Goal: Task Accomplishment & Management: Manage account settings

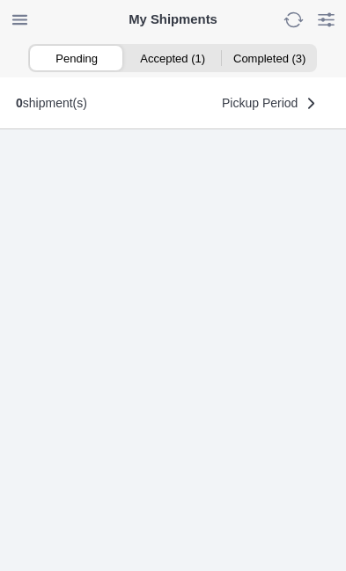
click at [175, 60] on ion-segment-button "Accepted (1)" at bounding box center [173, 58] width 96 height 25
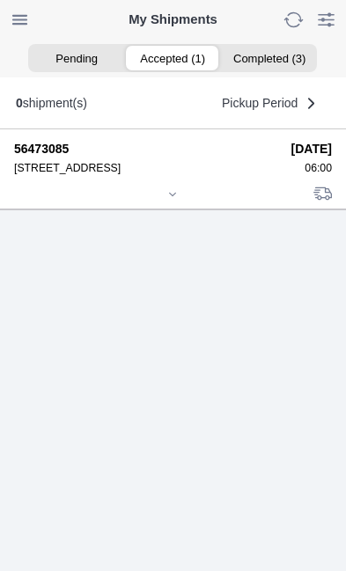
click at [178, 200] on icon at bounding box center [172, 194] width 11 height 11
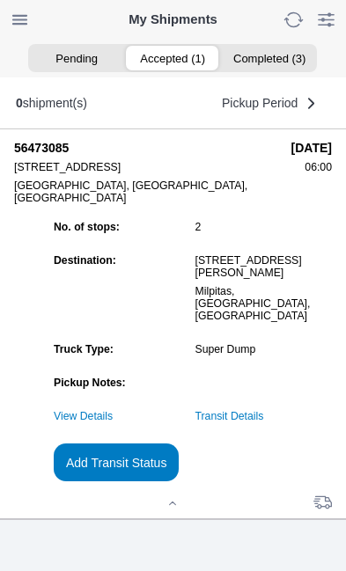
scroll to position [167, 0]
click at [264, 416] on link "Transit Details" at bounding box center [229, 416] width 69 height 12
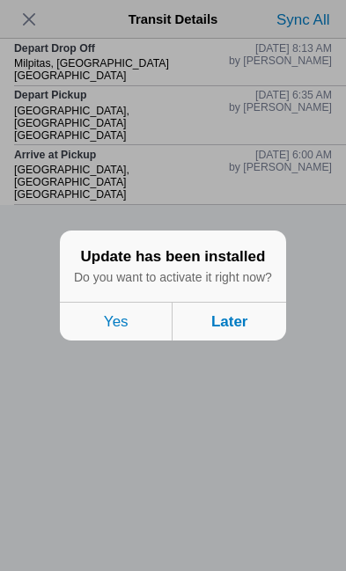
click at [252, 340] on button "Later" at bounding box center [229, 321] width 113 height 39
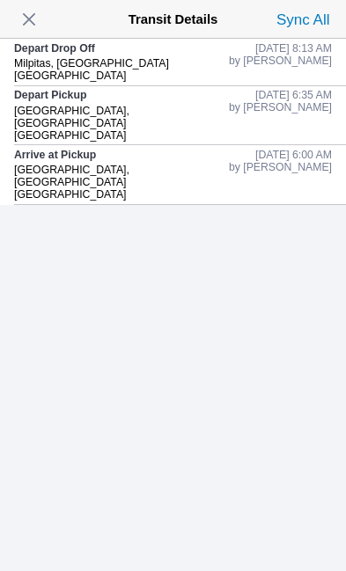
click at [36, 25] on span "button" at bounding box center [29, 19] width 25 height 25
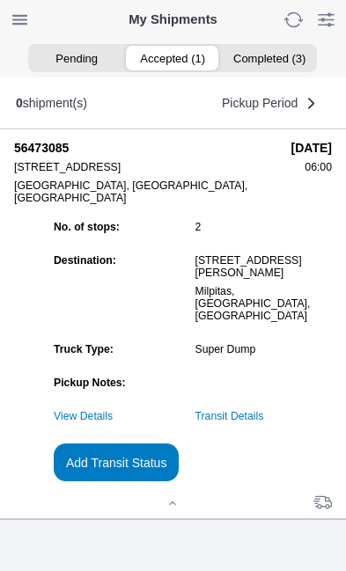
click at [0, 0] on slot "Add Transit Status" at bounding box center [0, 0] width 0 height 0
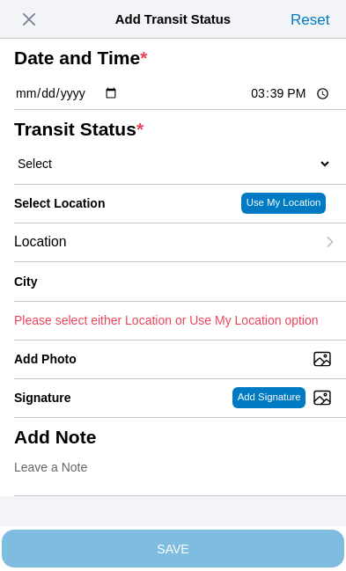
click at [276, 103] on input "15:39" at bounding box center [290, 93] width 83 height 18
type input "09:16"
click at [120, 172] on select "Select Arrive at Drop Off Arrive at Pickup Break Start Break Stop Depart Drop O…" at bounding box center [173, 164] width 318 height 16
select select "DPTPULOC"
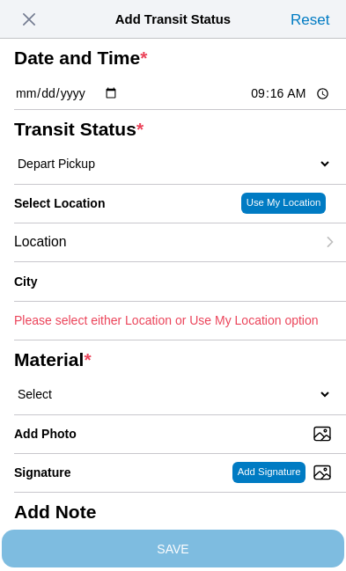
click at [140, 261] on div "Location" at bounding box center [164, 242] width 301 height 38
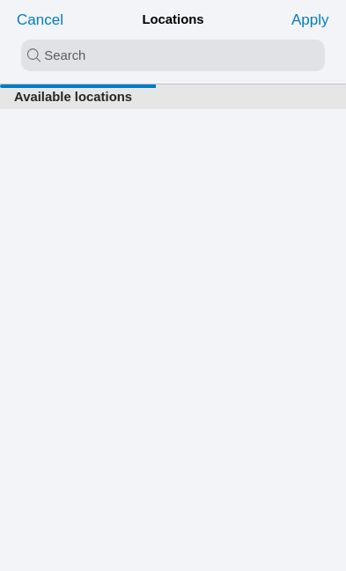
click at [42, 54] on input "search text" at bounding box center [172, 56] width 303 height 32
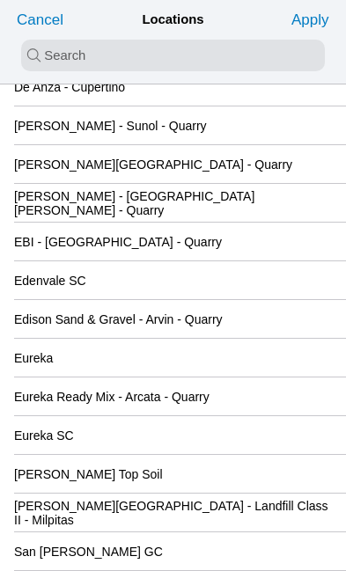
scroll to position [1710, 0]
type input "cuper"
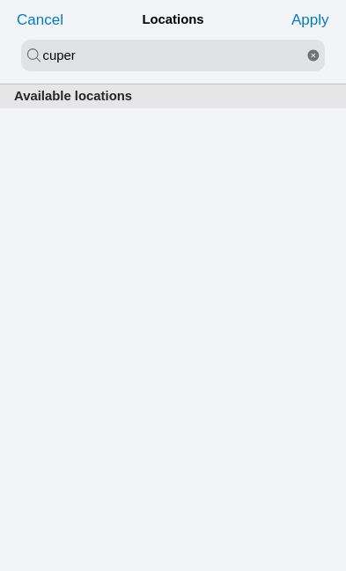
scroll to position [1, 0]
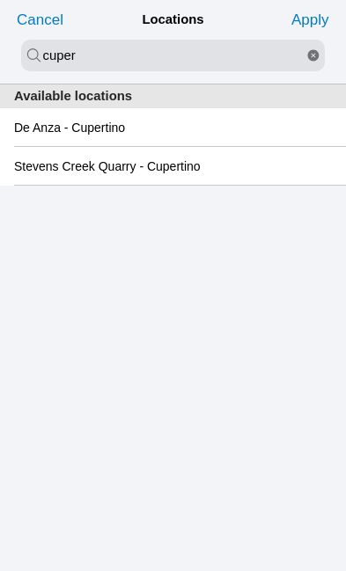
click at [0, 0] on slot "De Anza - Cupertino" at bounding box center [0, 0] width 0 height 0
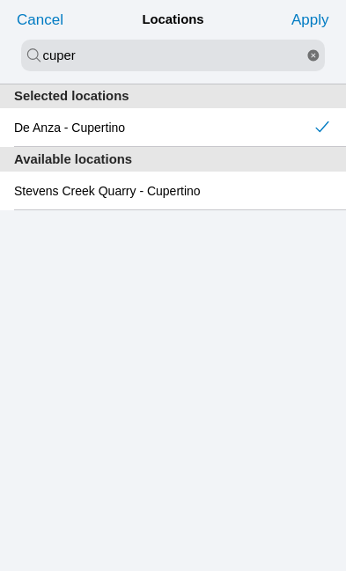
click at [0, 0] on slot "Apply" at bounding box center [0, 0] width 0 height 0
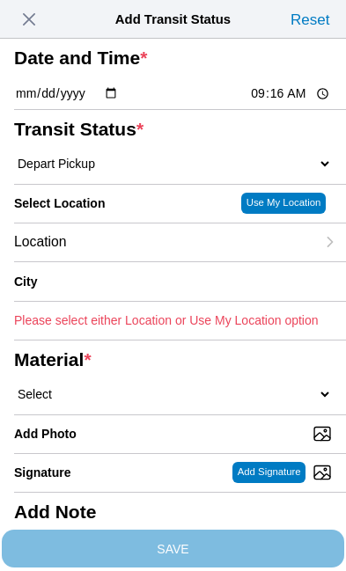
type input "Cupertino"
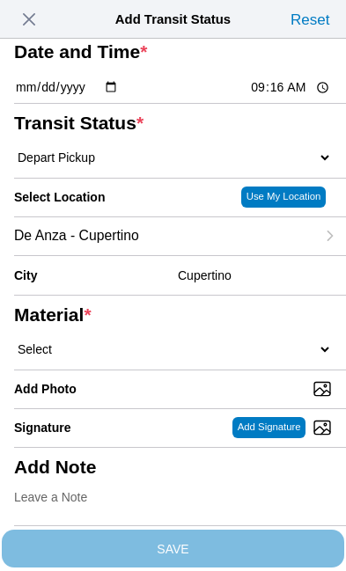
scroll to position [106, 0]
click at [135, 357] on select "Select 1" x 3" Rock 1" x 4" Rock 2" x 4" Rock Asphalt Cold Patch Backfill Spec …" at bounding box center [173, 349] width 318 height 16
select select "708654"
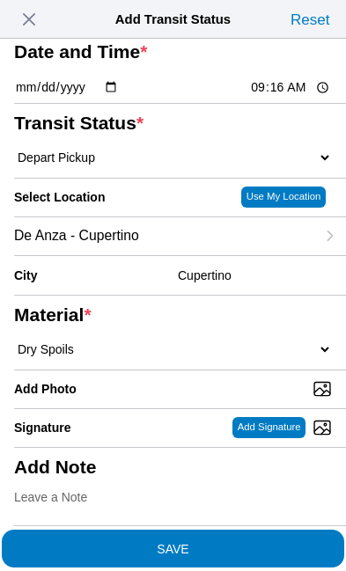
click at [250, 542] on span "SAVE" at bounding box center [173, 548] width 318 height 12
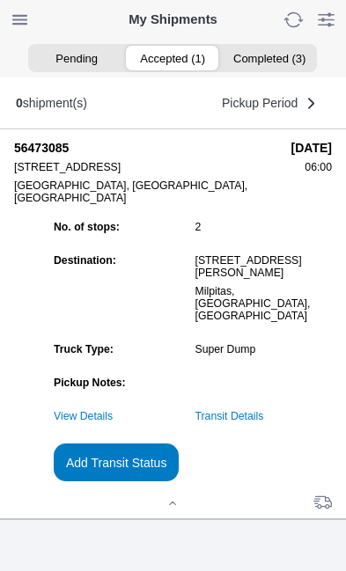
scroll to position [1, 0]
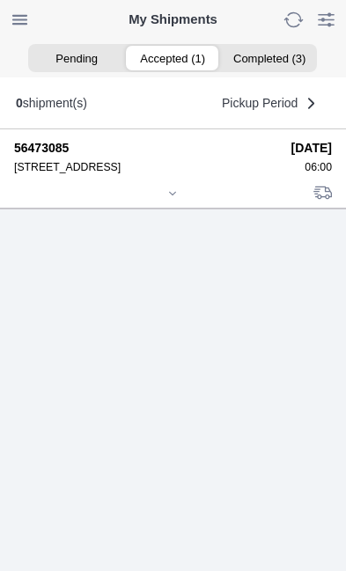
click at [170, 201] on div at bounding box center [173, 194] width 318 height 13
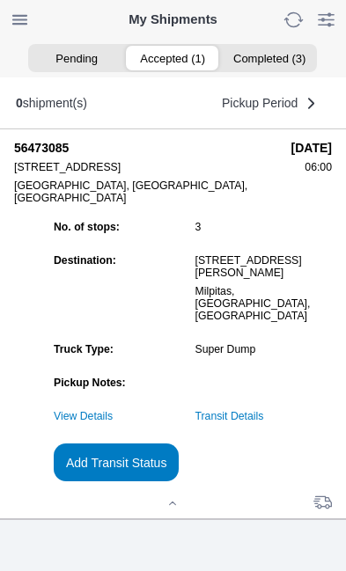
scroll to position [159, 0]
click at [264, 421] on link "Transit Details" at bounding box center [229, 416] width 69 height 12
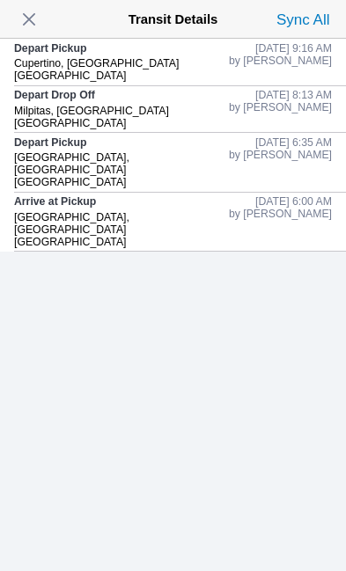
click at [33, 20] on span "button" at bounding box center [29, 19] width 25 height 25
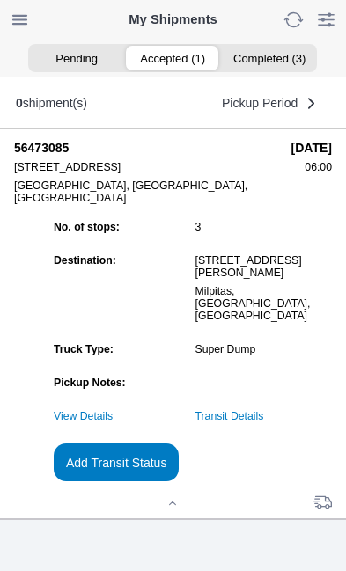
click at [0, 0] on slot "Add Transit Status" at bounding box center [0, 0] width 0 height 0
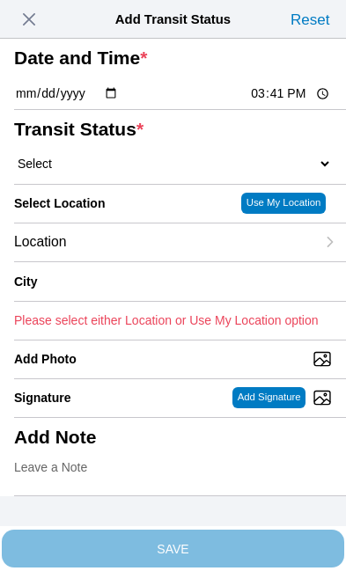
click at [281, 103] on input "15:41" at bounding box center [290, 93] width 83 height 18
type input "10:57"
click at [121, 172] on select "Select Arrive at Drop Off Arrive at Pickup Break Start Break Stop Depart Drop O…" at bounding box center [173, 164] width 318 height 16
select select "DPTDLVLOC"
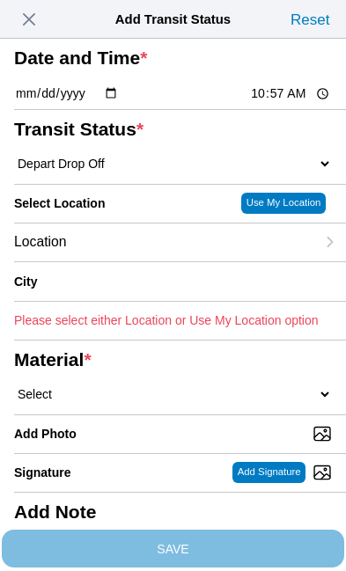
click at [143, 261] on div "Location" at bounding box center [164, 242] width 301 height 38
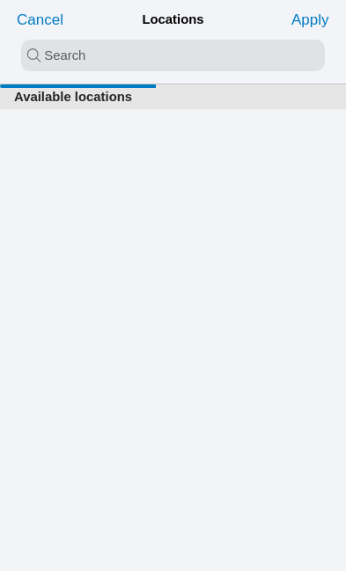
click at [46, 53] on input "search text" at bounding box center [172, 56] width 303 height 32
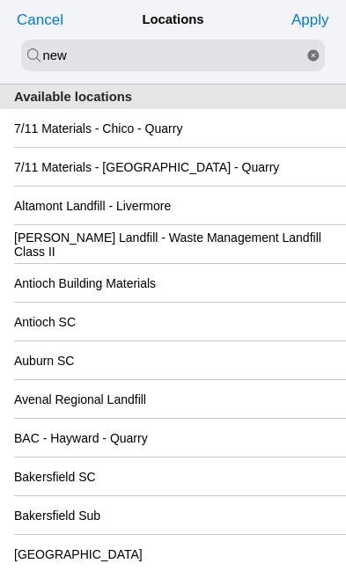
type input "new"
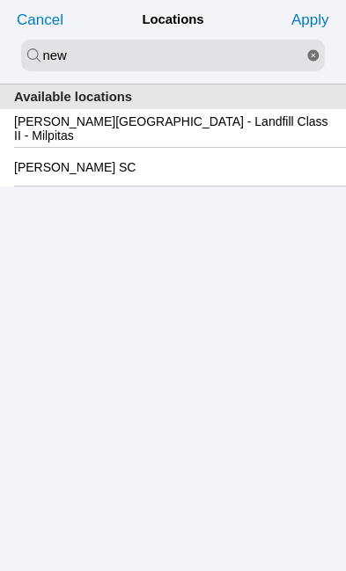
click at [0, 0] on slot "[PERSON_NAME][GEOGRAPHIC_DATA] - Landfill Class II - Milpitas" at bounding box center [0, 0] width 0 height 0
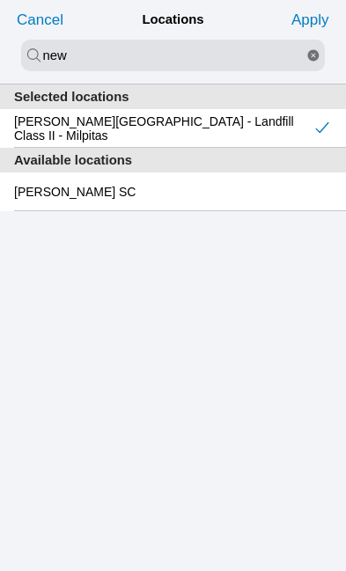
click at [0, 0] on slot "Apply" at bounding box center [0, 0] width 0 height 0
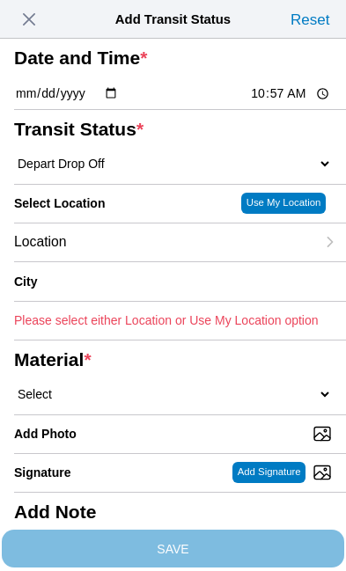
type input "Milpitas"
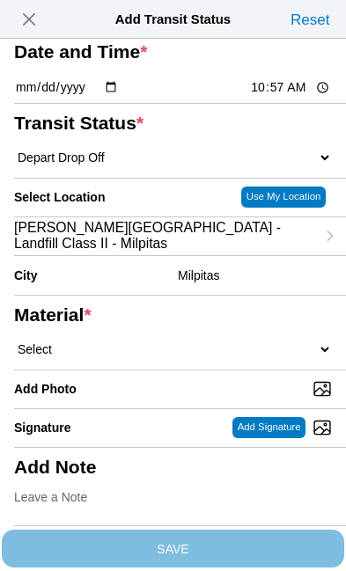
scroll to position [160, 0]
click at [137, 347] on select "Select 1" x 3" Rock 1" x 4" Rock 2" x 4" Rock Asphalt Cold Patch Backfill Spec …" at bounding box center [173, 349] width 318 height 16
select select "708654"
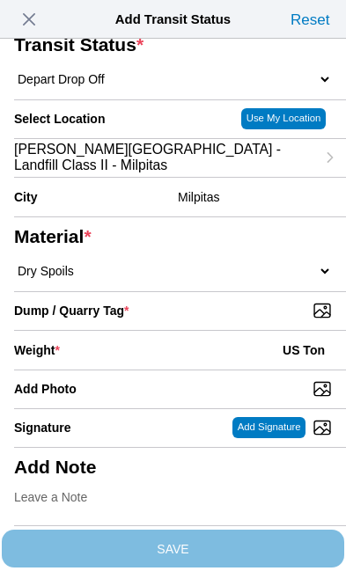
scroll to position [233, 0]
click at [256, 320] on input "Dump / Quarry Tag *" at bounding box center [180, 310] width 332 height 19
type input "C:\fakepath\image.jpg"
click at [165, 369] on div "Weight * US Ton" at bounding box center [173, 350] width 318 height 39
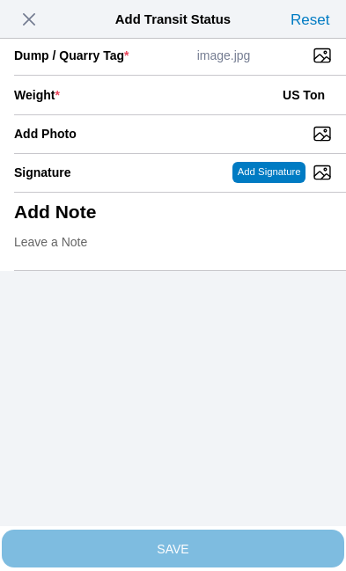
scroll to position [361, 0]
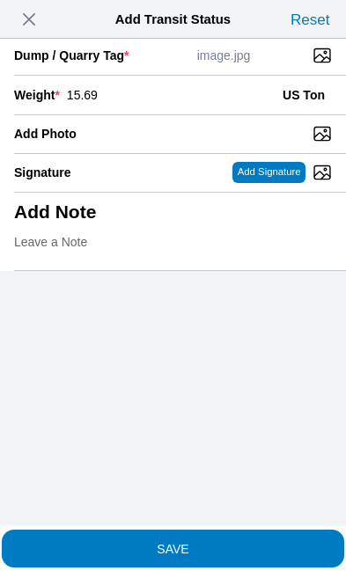
type input "15.69"
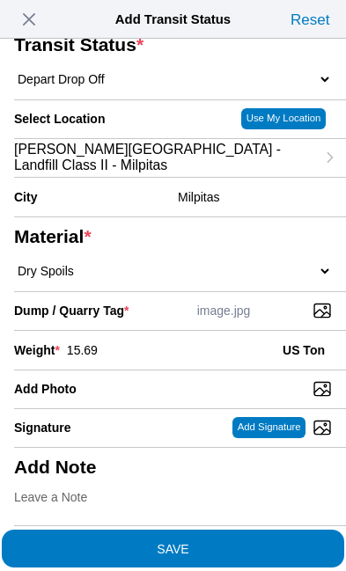
click at [249, 542] on span "SAVE" at bounding box center [173, 548] width 318 height 12
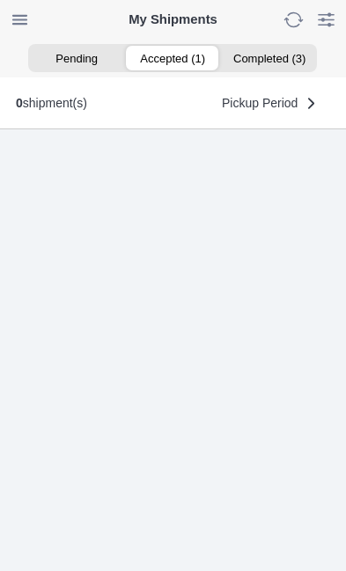
scroll to position [1, 0]
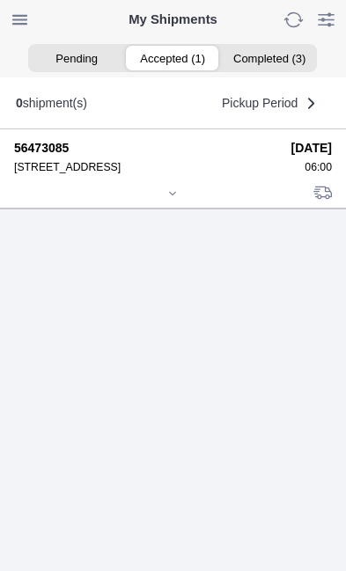
click at [178, 199] on icon at bounding box center [172, 193] width 11 height 11
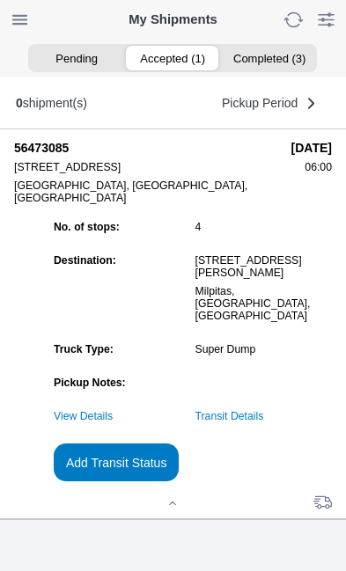
scroll to position [103, 0]
click at [0, 0] on slot "Add Transit Status" at bounding box center [0, 0] width 0 height 0
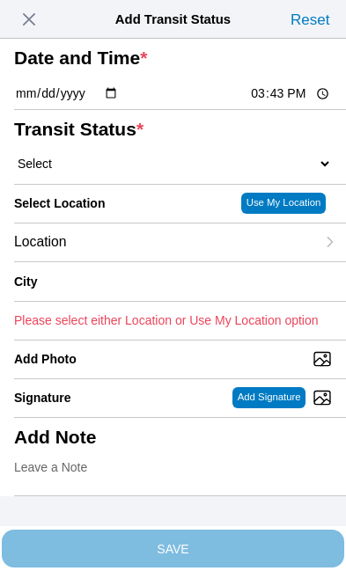
click at [296, 103] on input "15:43" at bounding box center [290, 93] width 83 height 18
type input "12:03"
click at [119, 172] on select "Select Arrive at Drop Off Arrive at Pickup Break Start Break Stop Depart Drop O…" at bounding box center [173, 164] width 318 height 16
select select "DPTPULOC"
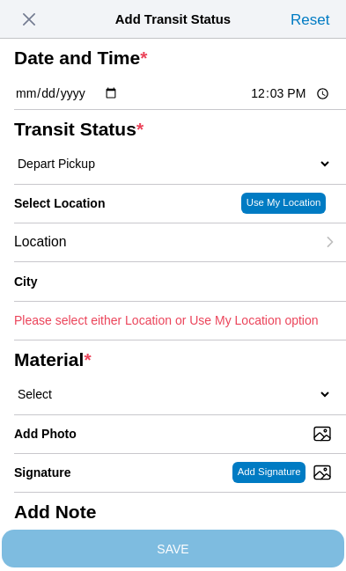
click at [140, 261] on div "Location" at bounding box center [164, 242] width 301 height 38
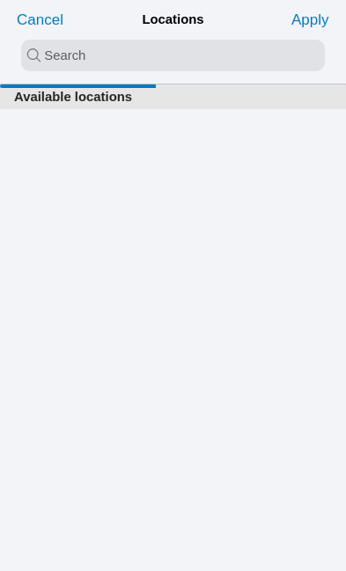
click at [40, 57] on input "search text" at bounding box center [172, 56] width 303 height 32
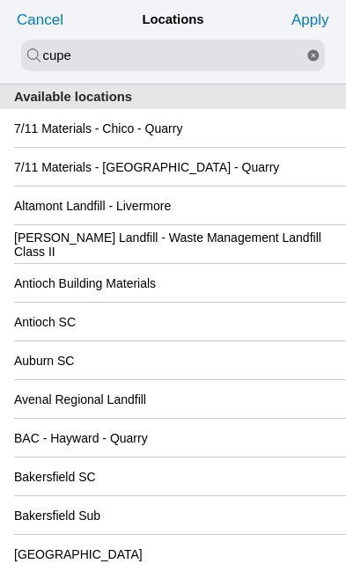
type input "cupe"
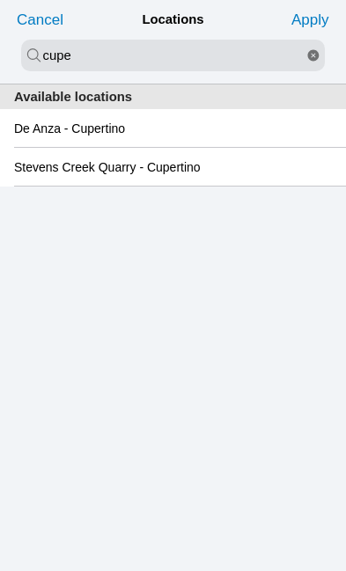
click at [0, 0] on slot "De Anza - Cupertino" at bounding box center [0, 0] width 0 height 0
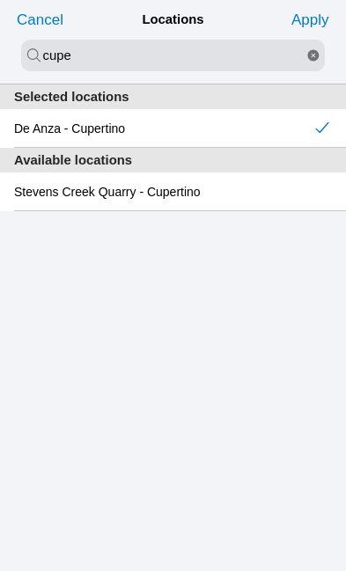
click at [0, 0] on slot "Apply" at bounding box center [0, 0] width 0 height 0
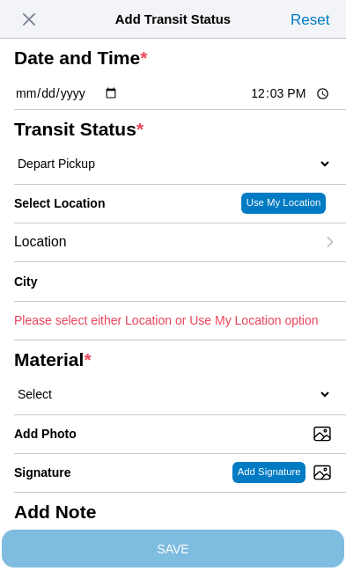
type input "Cupertino"
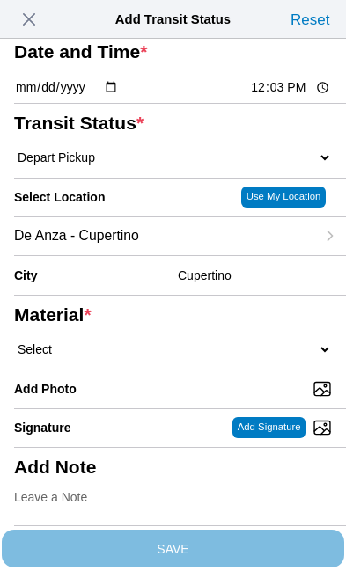
scroll to position [76, 0]
click at [132, 357] on select "Select 1" x 3" Rock 1" x 4" Rock 2" x 4" Rock Asphalt Cold Patch Backfill Spec …" at bounding box center [173, 349] width 318 height 16
select select "708654"
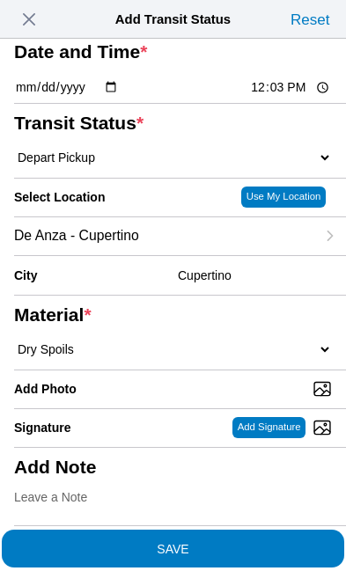
click at [238, 542] on span "SAVE" at bounding box center [173, 548] width 318 height 12
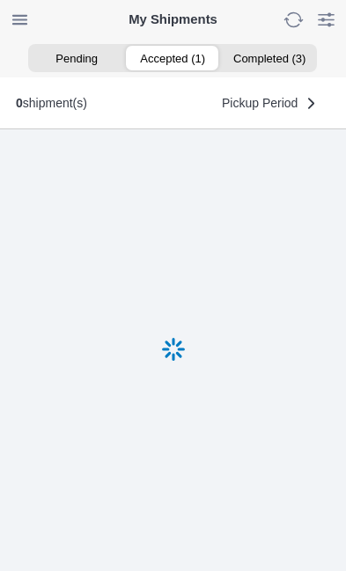
scroll to position [1, 0]
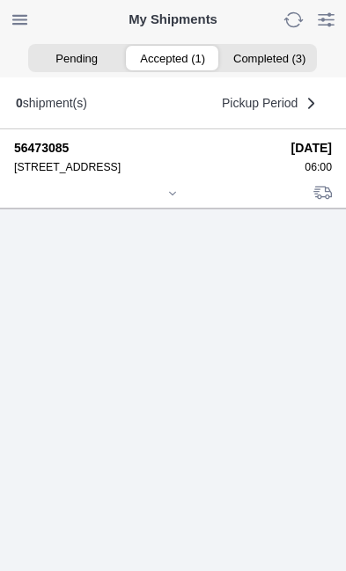
click at [172, 199] on icon at bounding box center [172, 193] width 11 height 11
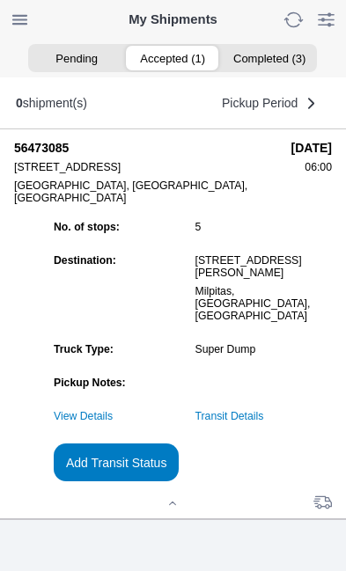
scroll to position [169, 0]
click at [0, 0] on slot "Add Transit Status" at bounding box center [0, 0] width 0 height 0
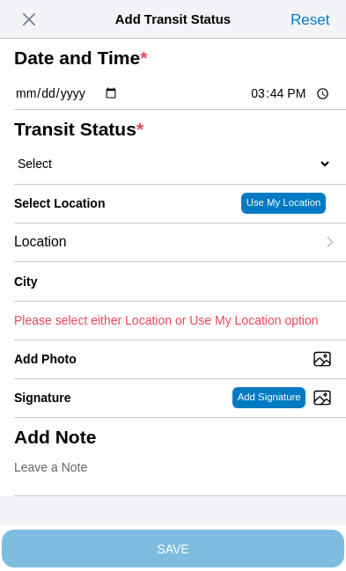
click at [296, 103] on input "15:44" at bounding box center [290, 93] width 83 height 18
type input "14:00"
click at [119, 172] on select "Select Arrive at Drop Off Arrive at Pickup Break Start Break Stop Depart Drop O…" at bounding box center [173, 164] width 318 height 16
select select "DPTDLVLOC"
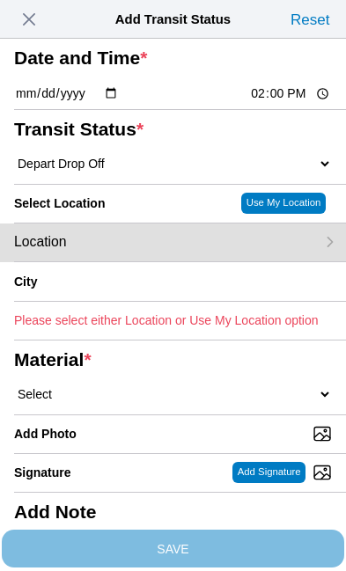
click at [137, 261] on div "Location" at bounding box center [164, 242] width 301 height 38
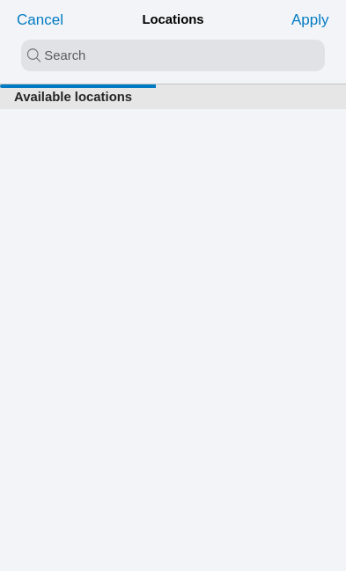
click at [44, 59] on input "search text" at bounding box center [172, 56] width 303 height 32
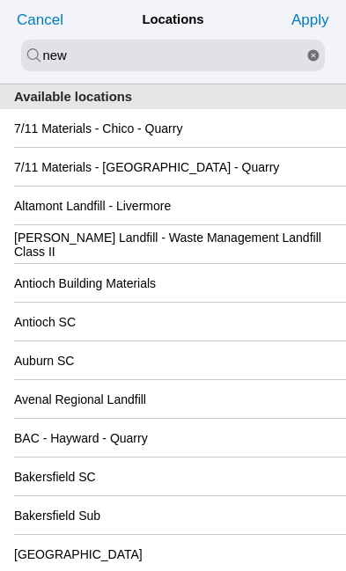
type input "new"
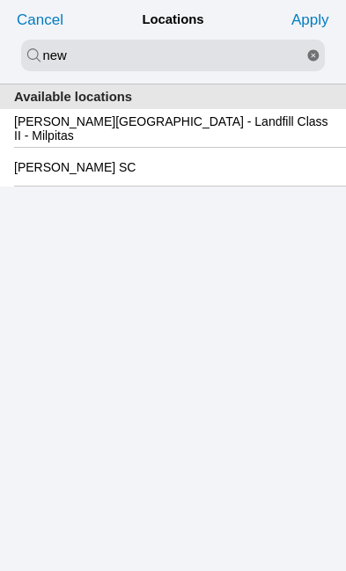
click at [0, 0] on slot "[PERSON_NAME][GEOGRAPHIC_DATA] - Landfill Class II - Milpitas" at bounding box center [0, 0] width 0 height 0
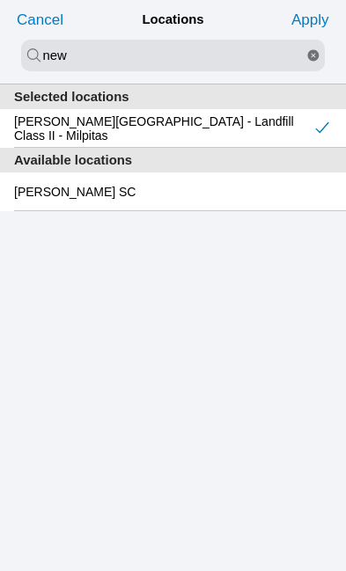
click at [0, 0] on slot "Apply" at bounding box center [0, 0] width 0 height 0
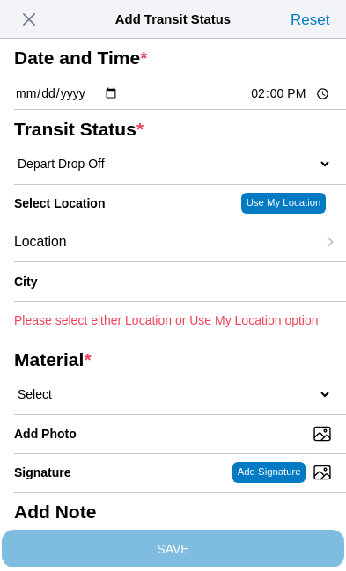
type input "Milpitas"
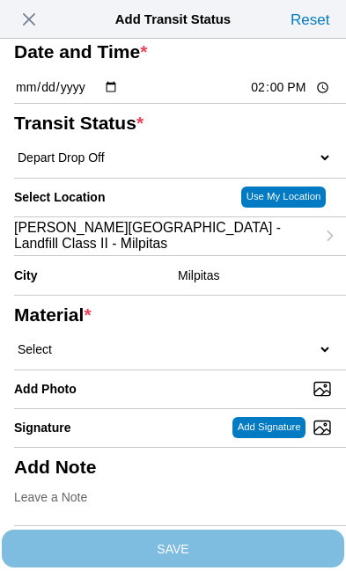
scroll to position [105, 0]
click at [144, 357] on select "Select 1" x 3" Rock 1" x 4" Rock 2" x 4" Rock Asphalt Cold Patch Backfill Spec …" at bounding box center [173, 349] width 318 height 16
select select "708654"
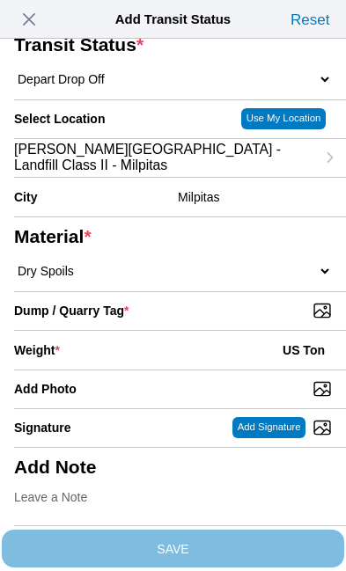
scroll to position [183, 0]
click at [260, 320] on input "Dump / Quarry Tag *" at bounding box center [180, 310] width 332 height 19
type input "C:\fakepath\image.jpg"
click at [170, 333] on div "Weight * US Ton" at bounding box center [173, 350] width 318 height 39
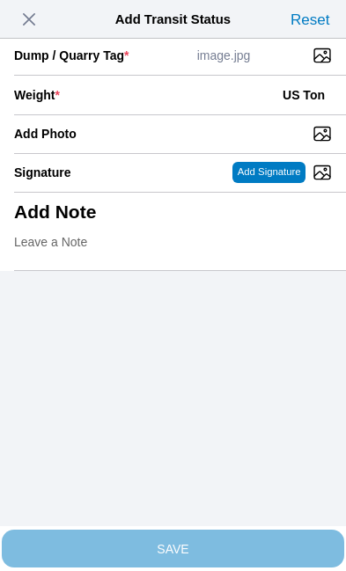
scroll to position [361, 0]
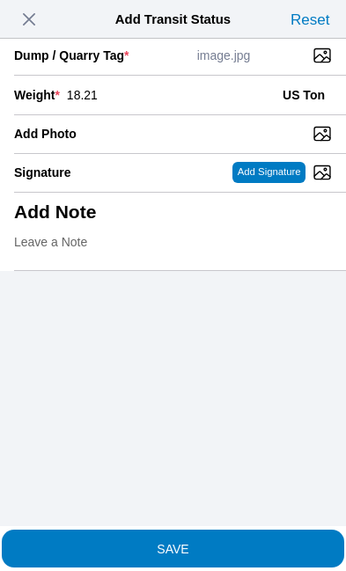
type input "18.21"
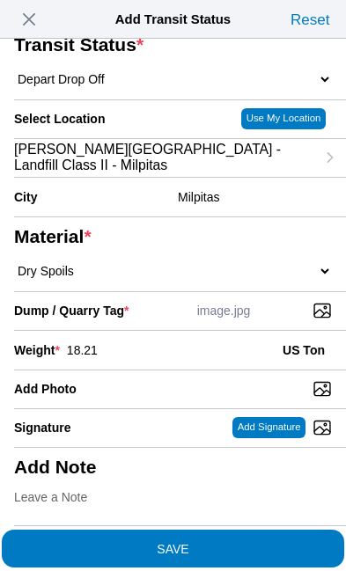
click at [232, 542] on span "SAVE" at bounding box center [173, 548] width 318 height 12
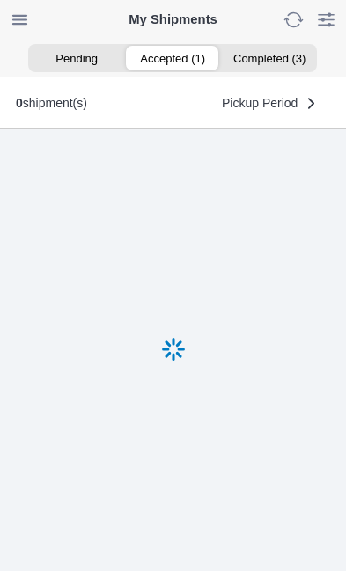
scroll to position [1, 0]
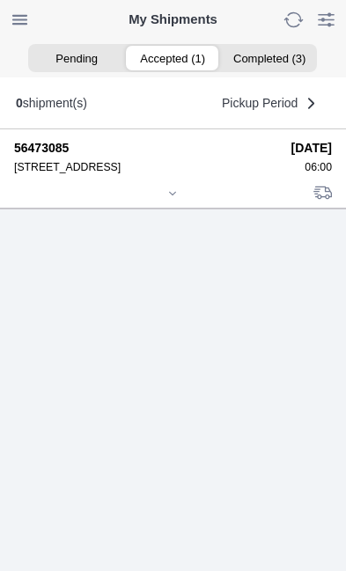
click at [182, 201] on div at bounding box center [173, 194] width 318 height 13
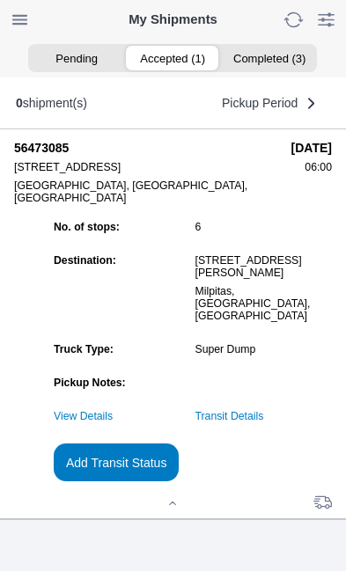
scroll to position [169, 0]
click at [0, 0] on slot "Add Transit Status" at bounding box center [0, 0] width 0 height 0
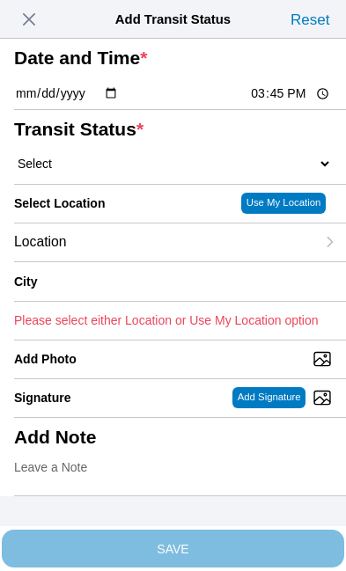
click at [296, 103] on input "15:45" at bounding box center [290, 93] width 83 height 18
type input "14:01"
click at [125, 172] on select "Select Arrive at Drop Off Arrive at Pickup Break Start Break Stop Depart Drop O…" at bounding box center [173, 164] width 318 height 16
select select "BREAKSTART"
click at [138, 261] on div "Location" at bounding box center [164, 242] width 301 height 38
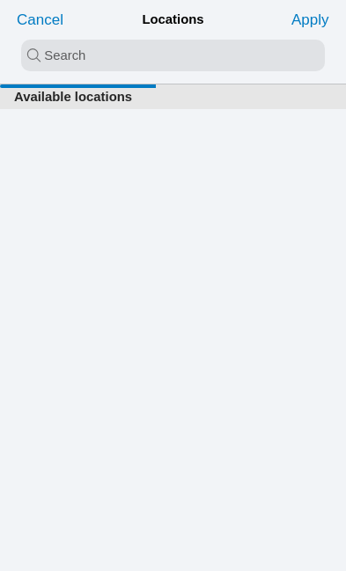
click at [51, 57] on input "search text" at bounding box center [172, 56] width 303 height 32
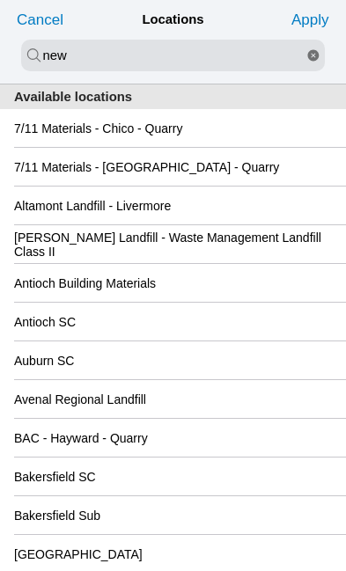
type input "new"
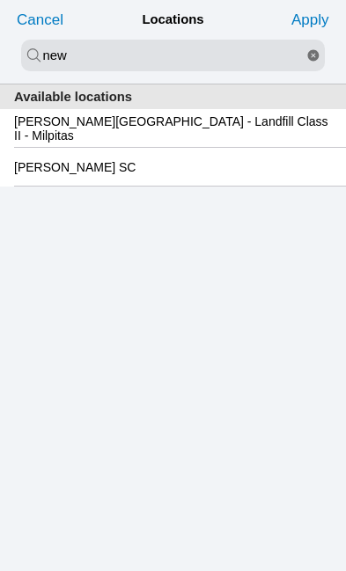
click at [0, 0] on slot "[PERSON_NAME][GEOGRAPHIC_DATA] - Landfill Class II - Milpitas" at bounding box center [0, 0] width 0 height 0
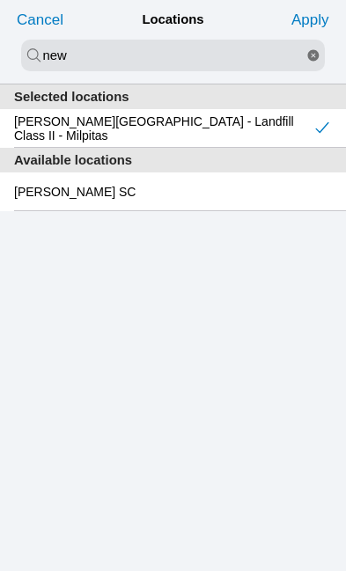
click at [0, 0] on slot "Apply" at bounding box center [0, 0] width 0 height 0
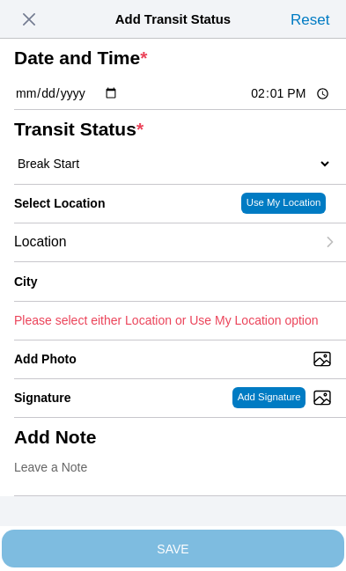
type input "Milpitas"
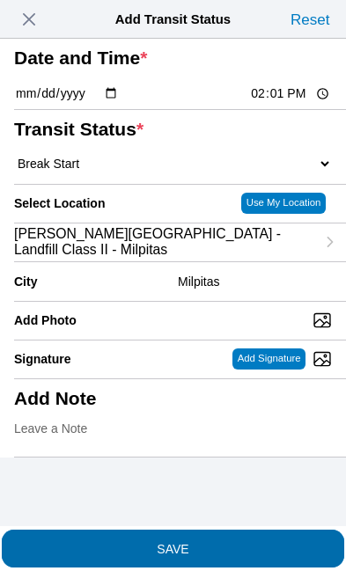
click at [244, 542] on span "SAVE" at bounding box center [173, 548] width 318 height 12
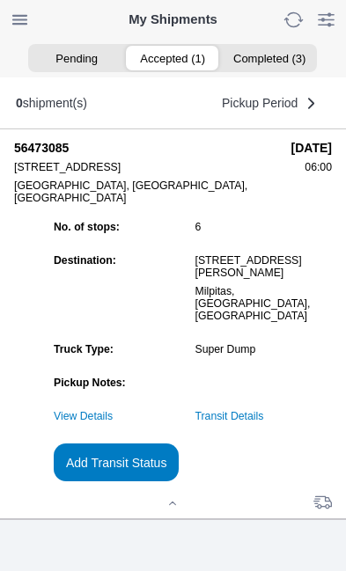
click at [0, 0] on slot "Add Transit Status" at bounding box center [0, 0] width 0 height 0
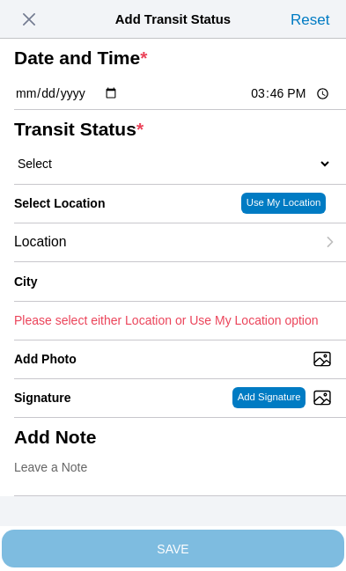
click at [289, 103] on input "15:46" at bounding box center [290, 93] width 83 height 18
type input "14:30"
click at [126, 172] on select "Select Arrive at Drop Off Arrive at Pickup Break Start Break Stop Depart Drop O…" at bounding box center [173, 164] width 318 height 16
select select "BREAKSTOP"
click at [144, 261] on div "Location" at bounding box center [164, 242] width 301 height 38
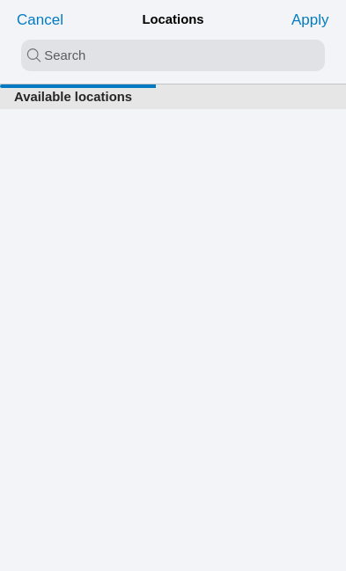
click at [44, 50] on input "search text" at bounding box center [172, 56] width 303 height 32
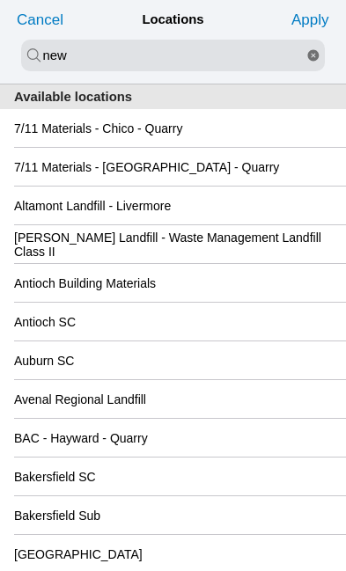
type input "new"
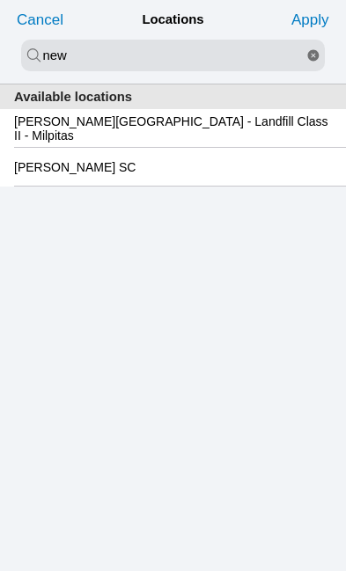
click at [0, 0] on slot "[PERSON_NAME][GEOGRAPHIC_DATA] - Landfill Class II - Milpitas" at bounding box center [0, 0] width 0 height 0
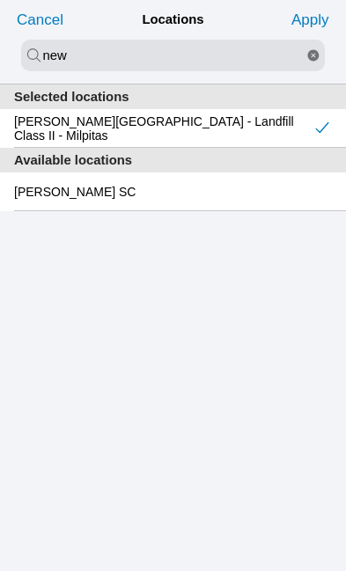
click at [0, 0] on slot "Apply" at bounding box center [0, 0] width 0 height 0
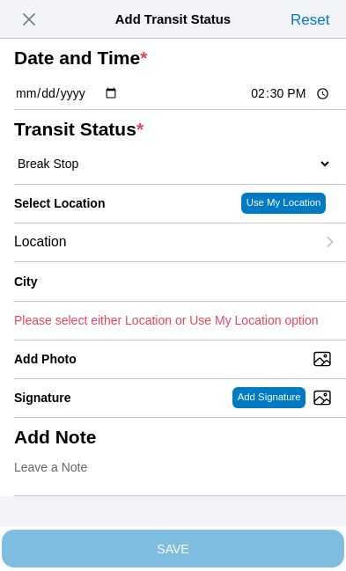
type input "Milpitas"
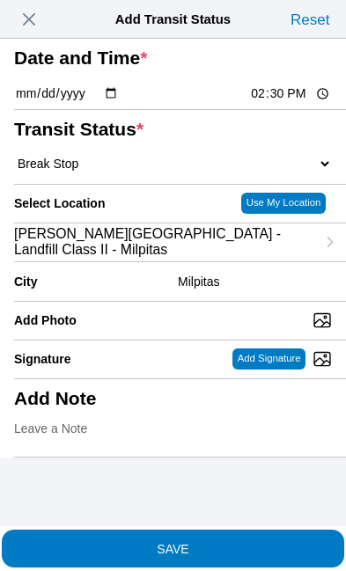
click at [255, 542] on span "SAVE" at bounding box center [173, 548] width 318 height 12
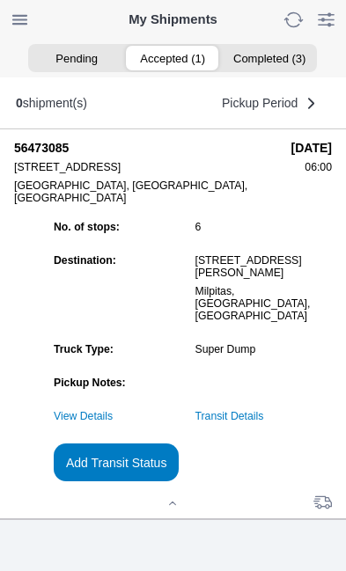
click at [264, 413] on link "Transit Details" at bounding box center [229, 416] width 69 height 12
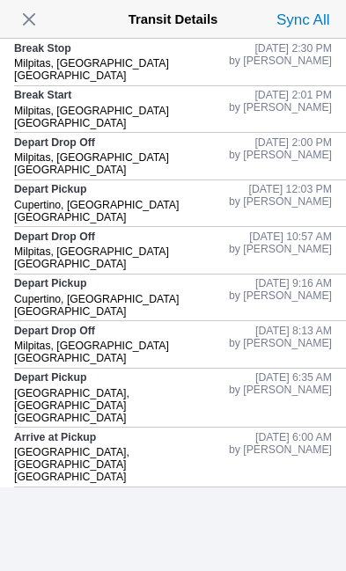
click at [34, 20] on span "button" at bounding box center [29, 19] width 25 height 25
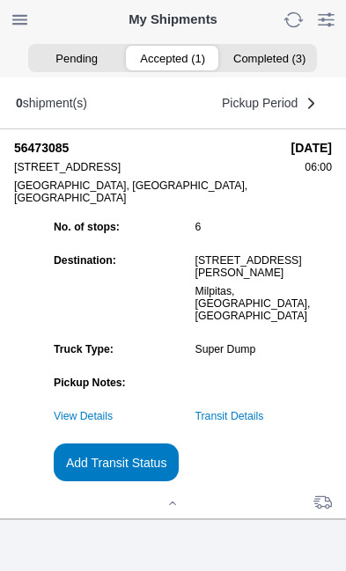
click at [0, 0] on slot "Add Transit Status" at bounding box center [0, 0] width 0 height 0
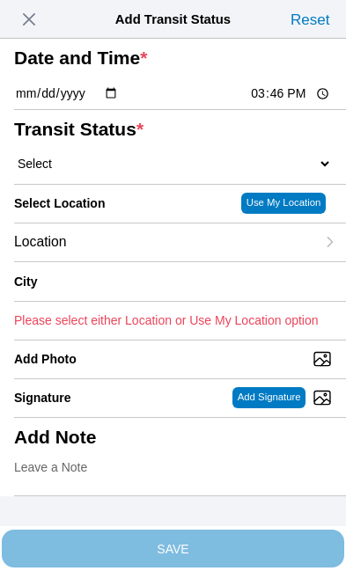
click at [303, 103] on input "15:46" at bounding box center [290, 93] width 83 height 18
type input "15:00"
click at [113, 172] on select "Select Arrive at Drop Off Arrive at Pickup Break Start Break Stop Depart Drop O…" at bounding box center [173, 164] width 318 height 16
select select "DELIVRED"
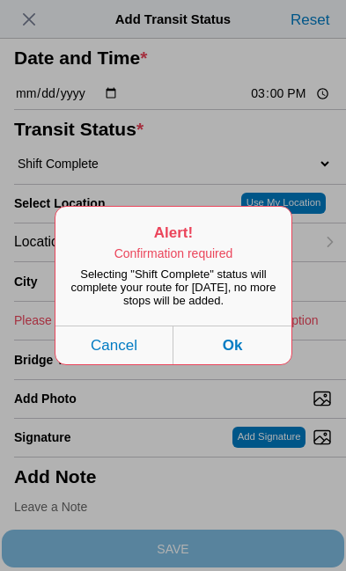
click at [251, 364] on button "Ok" at bounding box center [232, 344] width 118 height 39
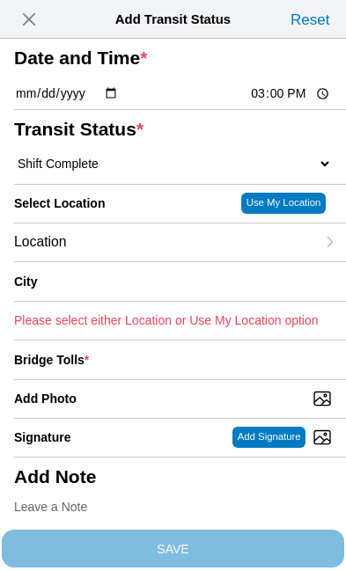
click at [148, 261] on div "Location" at bounding box center [164, 242] width 301 height 38
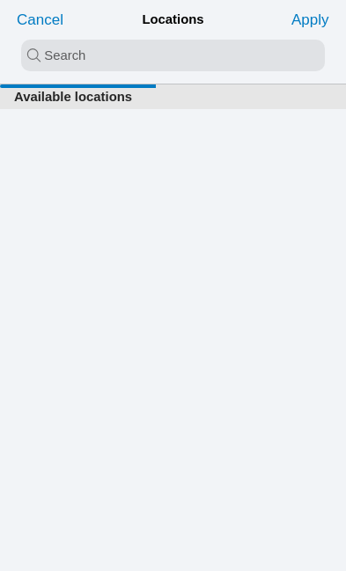
click at [45, 49] on input "search text" at bounding box center [172, 56] width 303 height 32
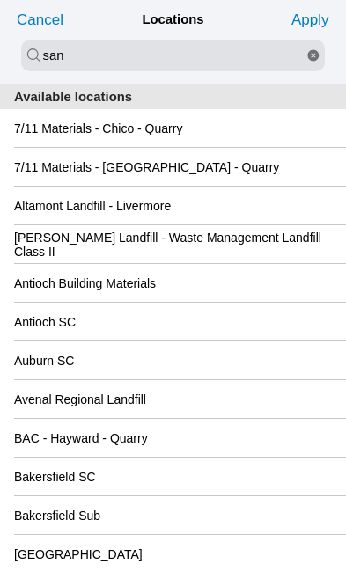
type input "san"
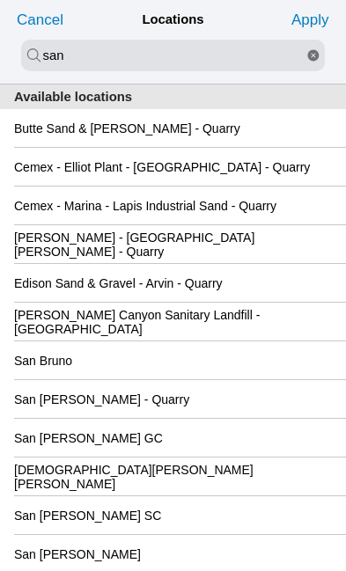
click at [213, 457] on div "San [PERSON_NAME] GC" at bounding box center [173, 438] width 318 height 38
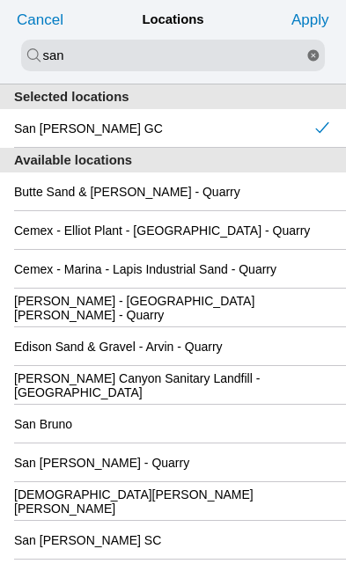
click at [0, 0] on slot "Apply" at bounding box center [0, 0] width 0 height 0
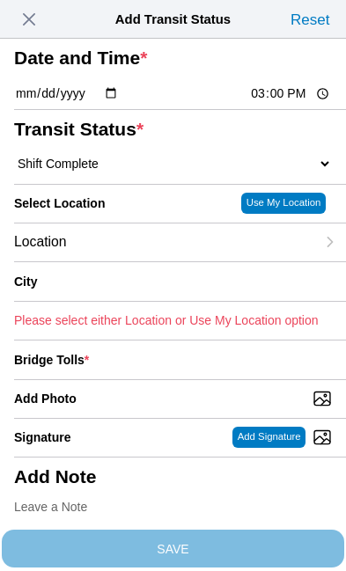
type input "[GEOGRAPHIC_DATA][PERSON_NAME]"
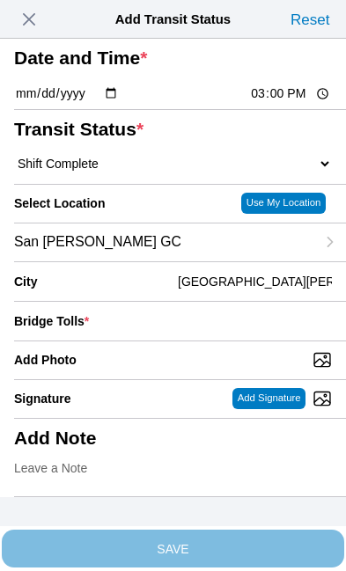
click at [205, 340] on div "Bridge Tolls *" at bounding box center [173, 321] width 318 height 39
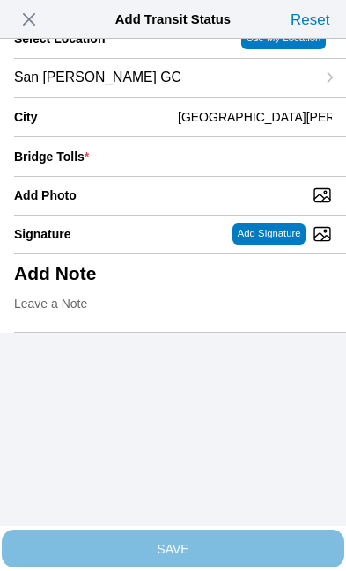
scroll to position [172, 0]
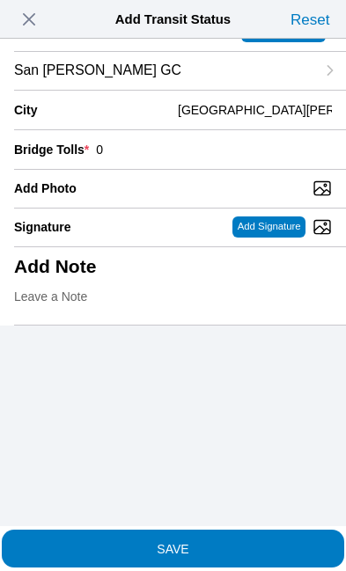
type input "0"
click at [224, 198] on input "Add Photo" at bounding box center [180, 188] width 332 height 19
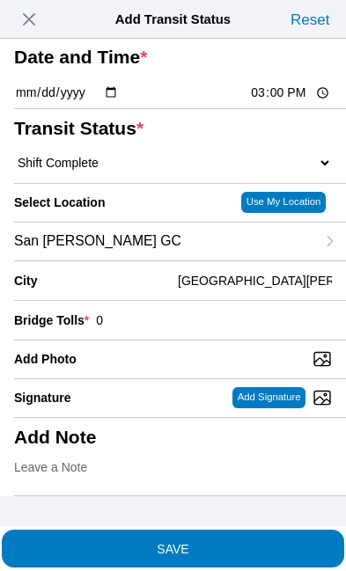
scroll to position [146, 0]
type input "C:\fakepath\image.jpg"
click at [263, 542] on span "SAVE" at bounding box center [173, 548] width 318 height 12
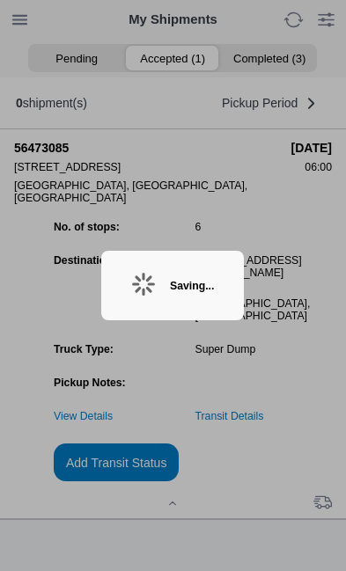
click at [214, 280] on div "Saving..." at bounding box center [192, 286] width 44 height 12
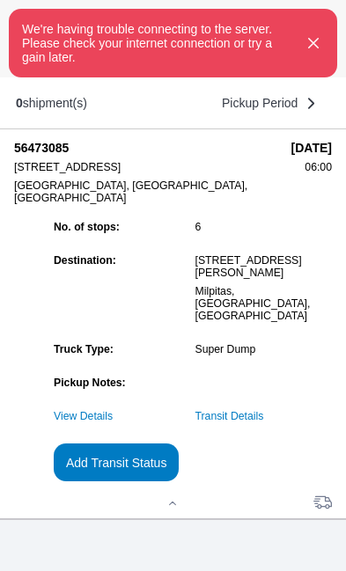
click at [325, 57] on button "button" at bounding box center [313, 43] width 48 height 39
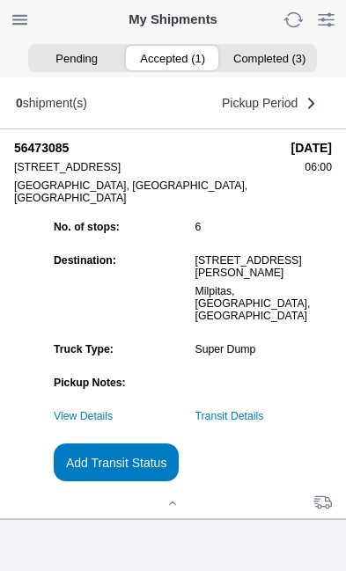
click at [264, 419] on link "Transit Details" at bounding box center [229, 416] width 69 height 12
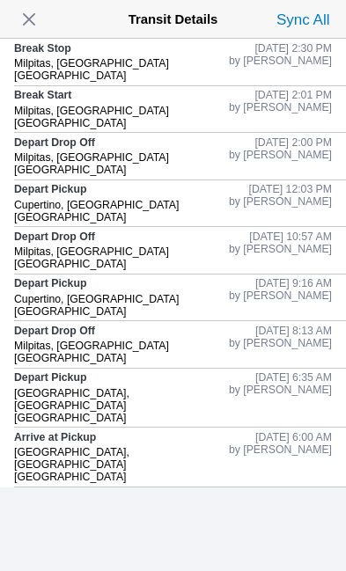
click at [41, 18] on span "button" at bounding box center [29, 19] width 25 height 25
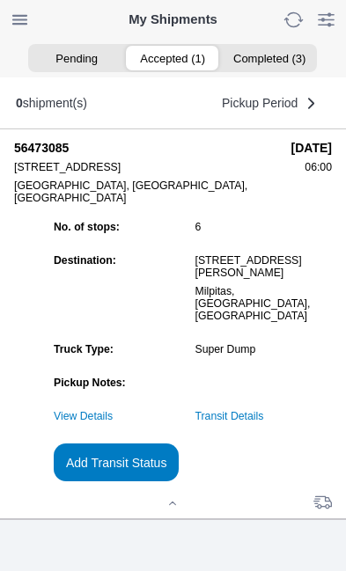
click at [0, 0] on slot "Add Transit Status" at bounding box center [0, 0] width 0 height 0
click at [179, 481] on button "Add Transit Status" at bounding box center [116, 462] width 125 height 38
click at [0, 0] on slot "Add Transit Status" at bounding box center [0, 0] width 0 height 0
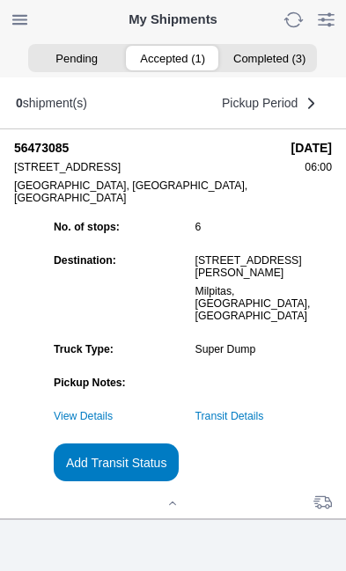
scroll to position [169, 0]
click at [0, 0] on slot "Add Transit Status" at bounding box center [0, 0] width 0 height 0
click at [264, 411] on link "Transit Details" at bounding box center [229, 416] width 69 height 12
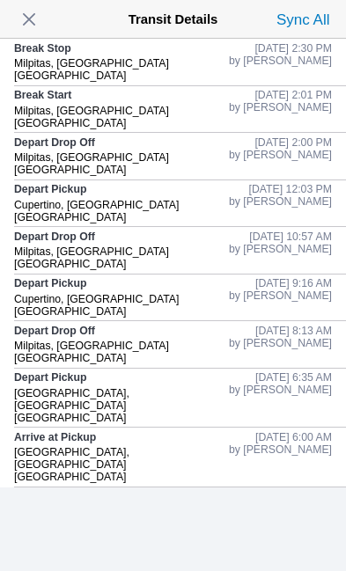
click at [58, 23] on div "Transit Details Sync All" at bounding box center [173, 19] width 332 height 39
click at [31, 22] on span "button" at bounding box center [29, 19] width 25 height 25
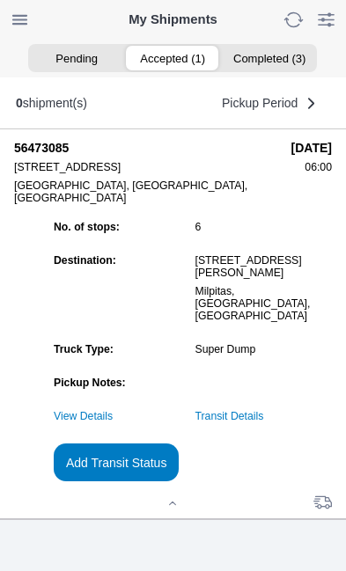
click at [0, 0] on slot "Add Transit Status" at bounding box center [0, 0] width 0 height 0
click at [185, 511] on div at bounding box center [173, 504] width 318 height 13
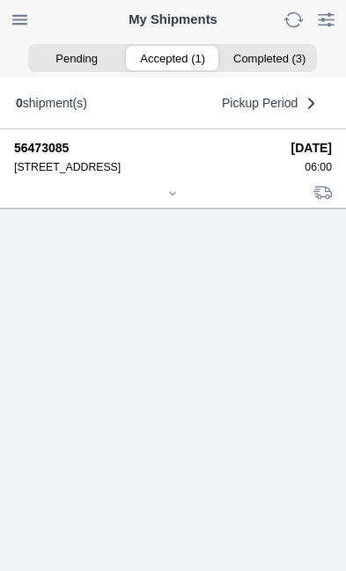
click at [177, 199] on icon at bounding box center [172, 193] width 11 height 11
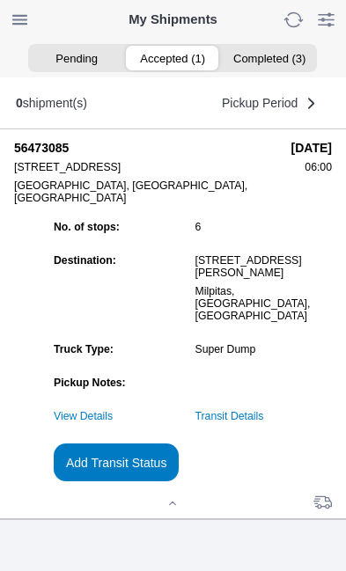
scroll to position [169, 0]
click at [0, 0] on slot "Add Transit Status" at bounding box center [0, 0] width 0 height 0
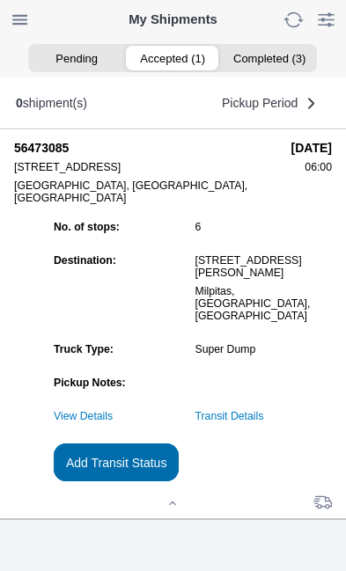
click at [0, 0] on slot "Add Transit Status" at bounding box center [0, 0] width 0 height 0
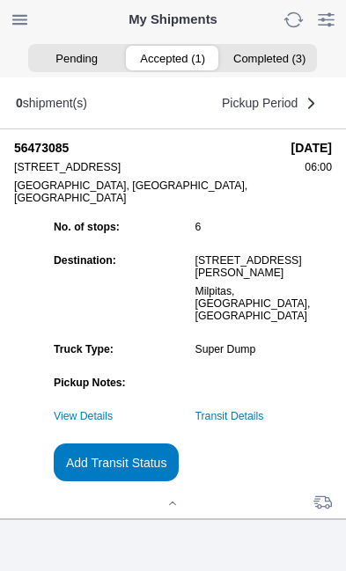
click at [0, 0] on slot "Add Transit Status" at bounding box center [0, 0] width 0 height 0
click at [179, 56] on ion-segment-button "Accepted (1)" at bounding box center [173, 58] width 96 height 25
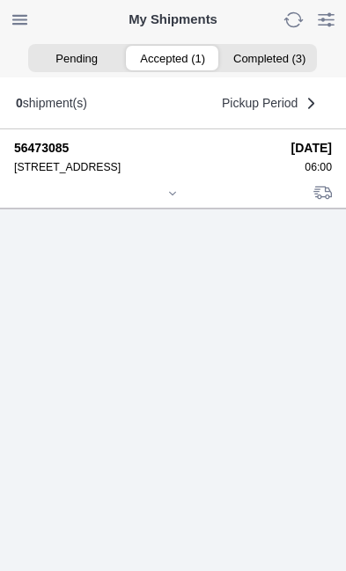
click at [185, 201] on div at bounding box center [173, 194] width 318 height 13
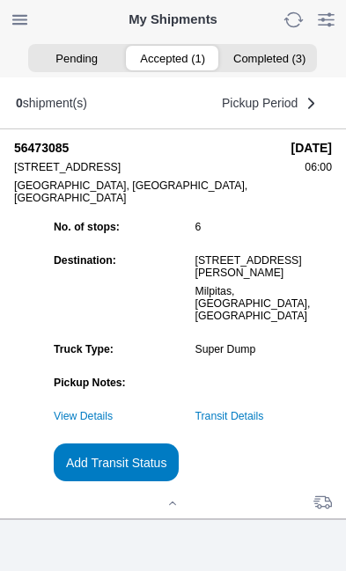
scroll to position [169, 0]
click at [0, 0] on slot "Add Transit Status" at bounding box center [0, 0] width 0 height 0
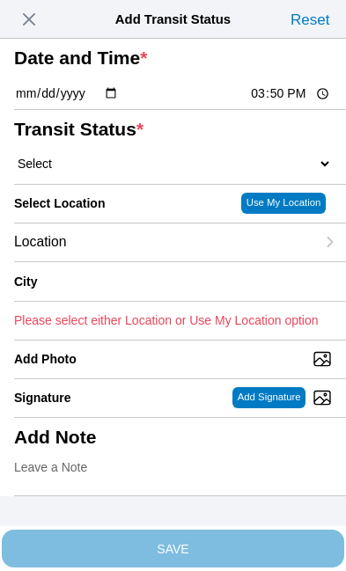
click at [303, 103] on input "15:50" at bounding box center [290, 93] width 83 height 18
type input "15:00"
click at [133, 172] on select "Select Arrive at Drop Off Arrive at Pickup Break Start Break Stop Depart Drop O…" at bounding box center [173, 164] width 318 height 16
select select "DELIVRED"
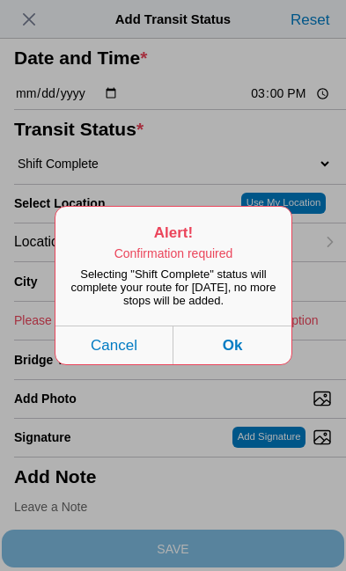
click at [254, 364] on button "Ok" at bounding box center [232, 344] width 118 height 39
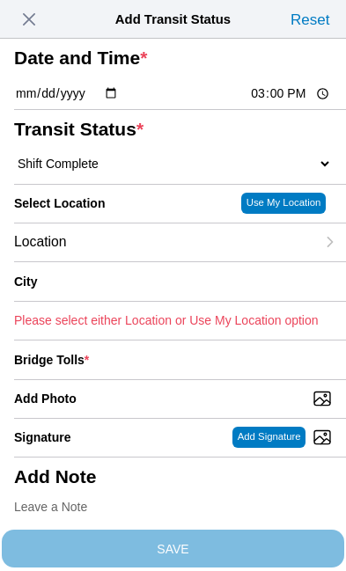
click at [168, 261] on div "Location" at bounding box center [164, 242] width 301 height 38
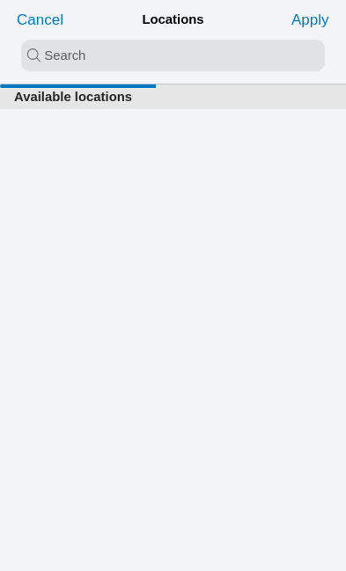
click at [47, 54] on input "search text" at bounding box center [172, 56] width 303 height 32
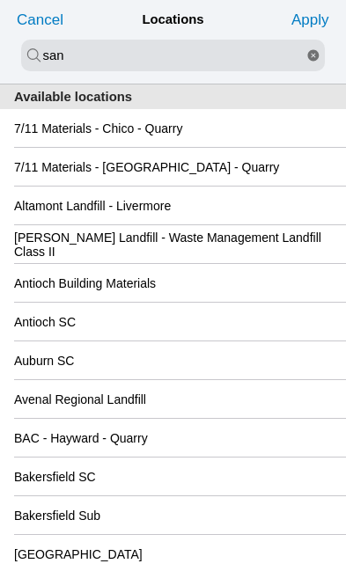
type input "san"
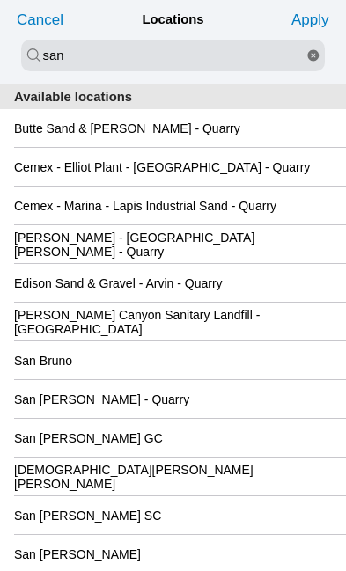
click at [152, 457] on div "San [PERSON_NAME] GC" at bounding box center [173, 438] width 318 height 38
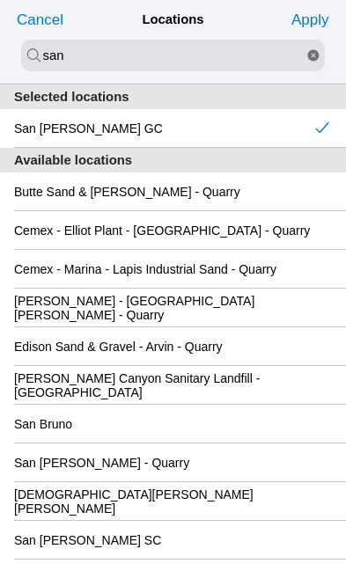
click at [0, 0] on slot "Apply" at bounding box center [0, 0] width 0 height 0
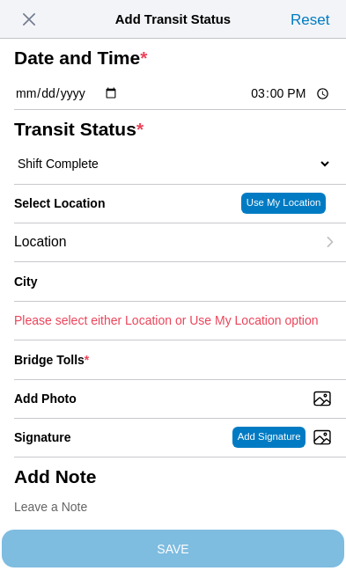
type input "[GEOGRAPHIC_DATA][PERSON_NAME]"
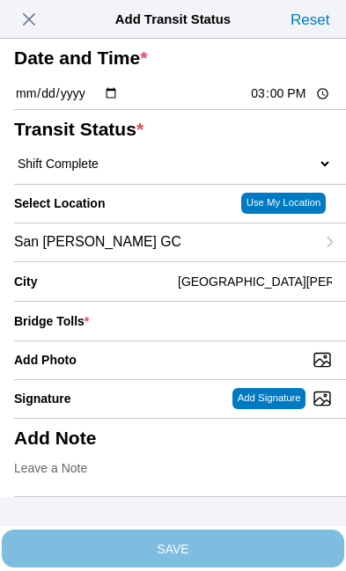
click at [205, 340] on div "Bridge Tolls *" at bounding box center [173, 321] width 318 height 39
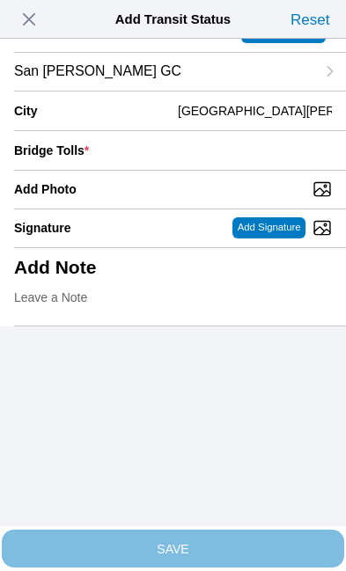
scroll to position [172, 0]
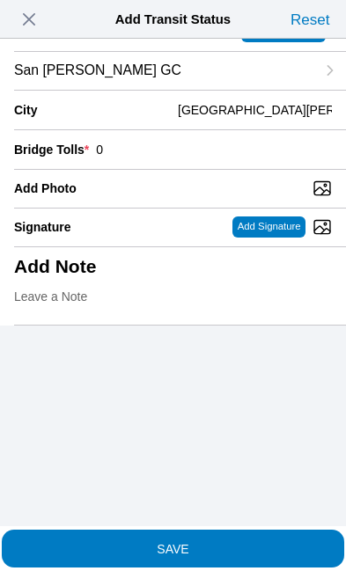
type input "0"
click at [242, 198] on input "Add Photo" at bounding box center [180, 188] width 332 height 19
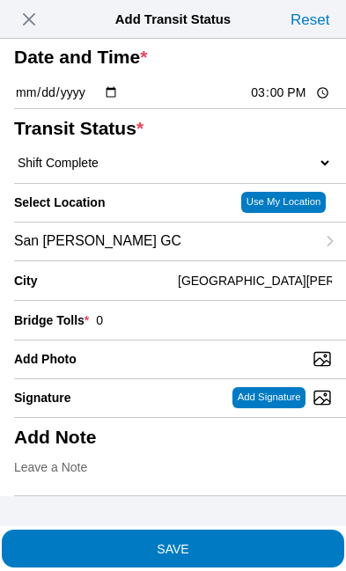
scroll to position [146, 0]
type input "C:\fakepath\image.jpg"
click at [260, 542] on span "SAVE" at bounding box center [173, 548] width 318 height 12
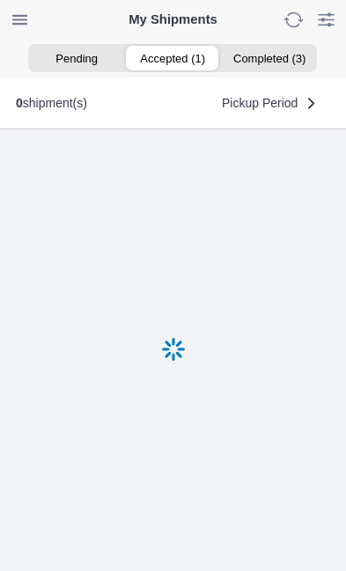
scroll to position [1, 0]
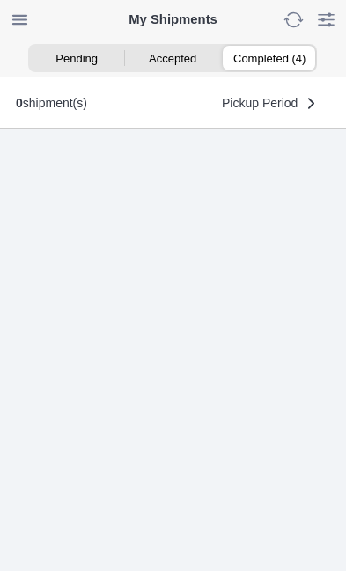
click at [283, 59] on ion-segment-button "Completed (4)" at bounding box center [269, 58] width 96 height 25
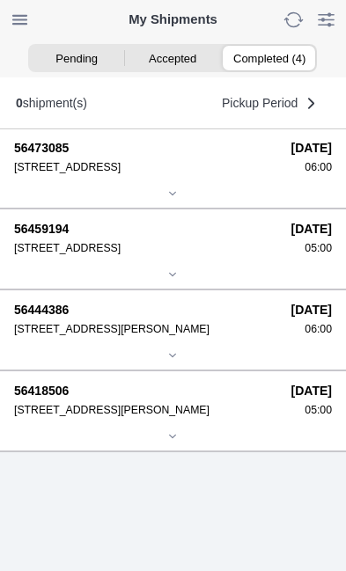
click at [291, 173] on div "06:00" at bounding box center [311, 167] width 40 height 12
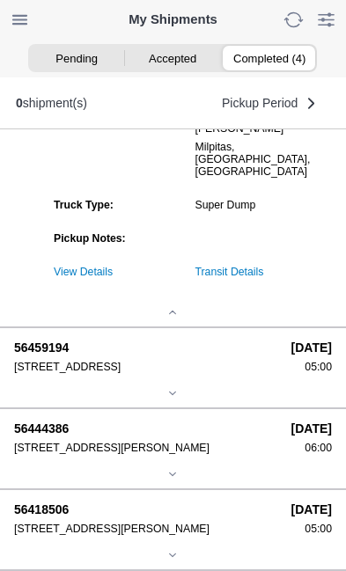
scroll to position [172, 0]
click at [264, 278] on link "Transit Details" at bounding box center [229, 272] width 69 height 12
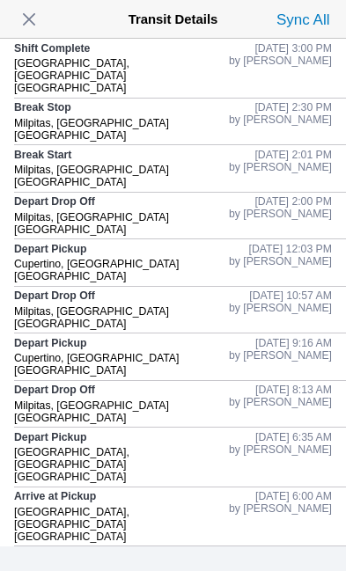
click at [37, 18] on span "button" at bounding box center [29, 19] width 25 height 25
